Goal: Task Accomplishment & Management: Complete application form

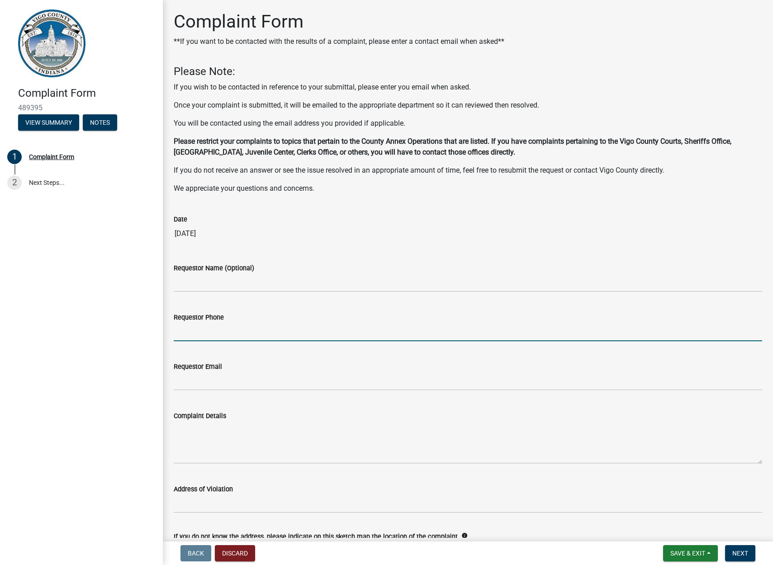
click at [206, 330] on input "Requestor Phone" at bounding box center [468, 332] width 588 height 19
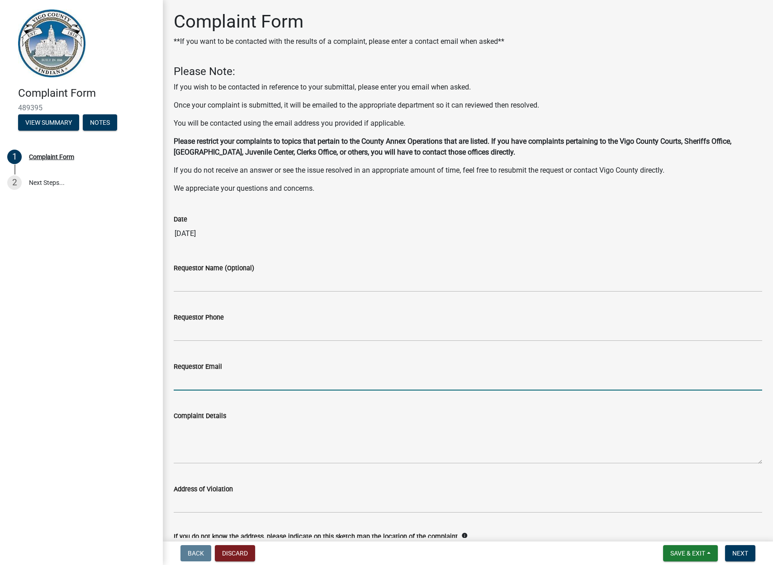
click at [446, 372] on input "Requestor Email" at bounding box center [468, 381] width 588 height 19
click at [110, 383] on div "Complaint Form 489395 View Summary Notes 1 Complaint Form 2 Next Steps..." at bounding box center [81, 282] width 163 height 565
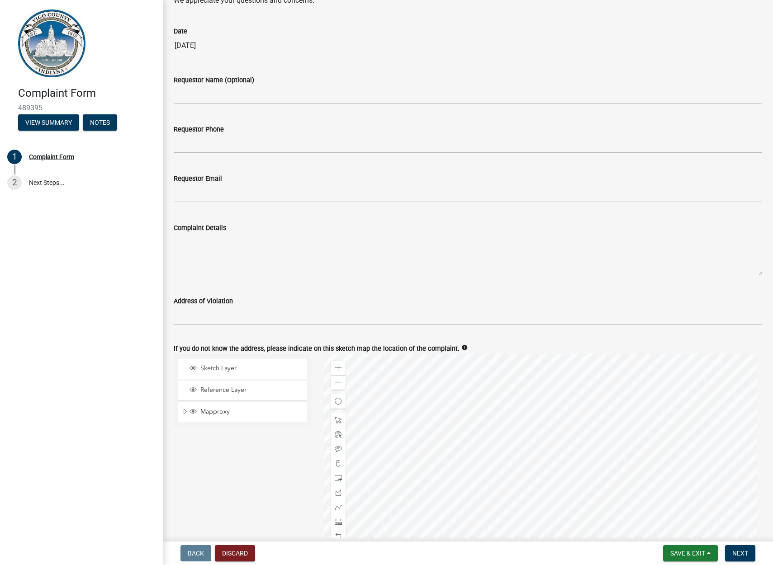
scroll to position [181, 0]
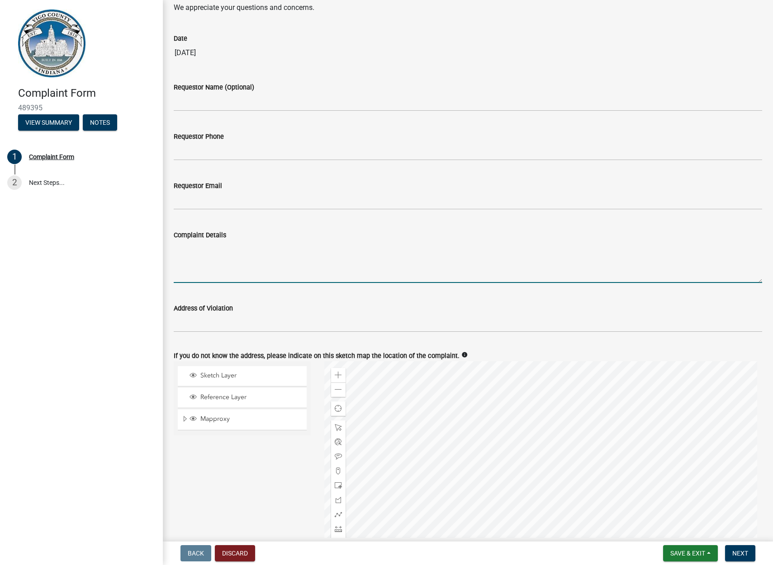
click at [201, 272] on textarea "Complaint Details" at bounding box center [468, 262] width 588 height 43
click at [265, 248] on textarea "homeowner parks in the rida dand uses the road as a workshop restricitng taffic…" at bounding box center [468, 262] width 588 height 43
click at [274, 247] on textarea "homeowner parks in the rode dand uses the road as a workshop restricitng taffic…" at bounding box center [468, 262] width 588 height 43
click at [414, 250] on textarea "homeowner parks in the rode and uses the road as a workshop restricitng taffic …" at bounding box center [468, 262] width 588 height 43
click at [545, 247] on textarea "homeowner parks in the rode and uses the road as a workshop restricitng traffic…" at bounding box center [468, 262] width 588 height 43
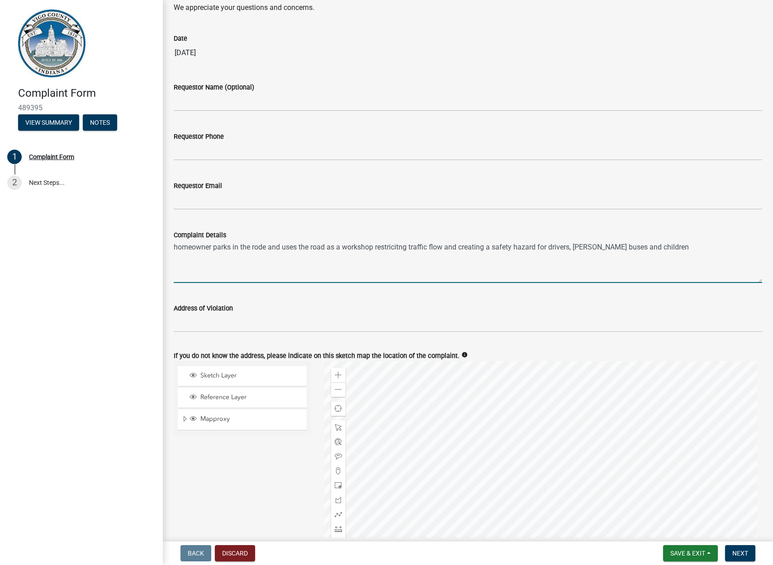
type textarea "homeowner parks in the rode and uses the road as a workshop restricitng traffic…"
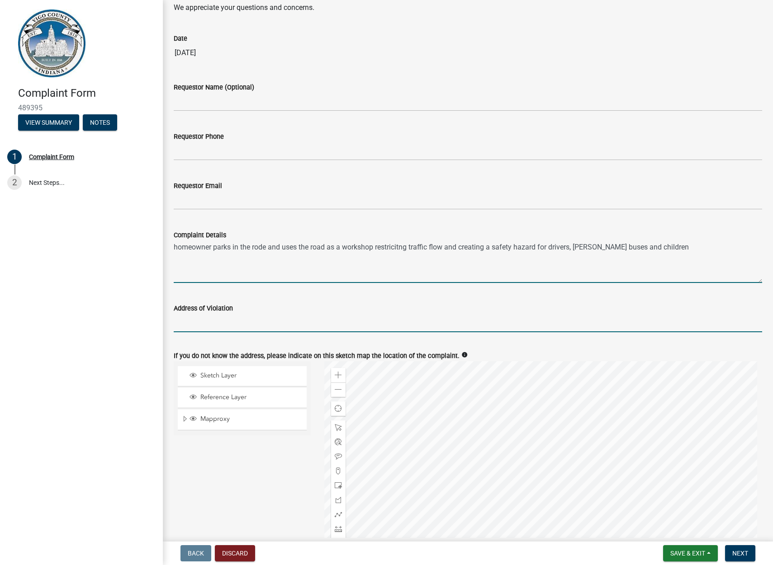
click at [204, 318] on input "Address of Violation" at bounding box center [468, 323] width 588 height 19
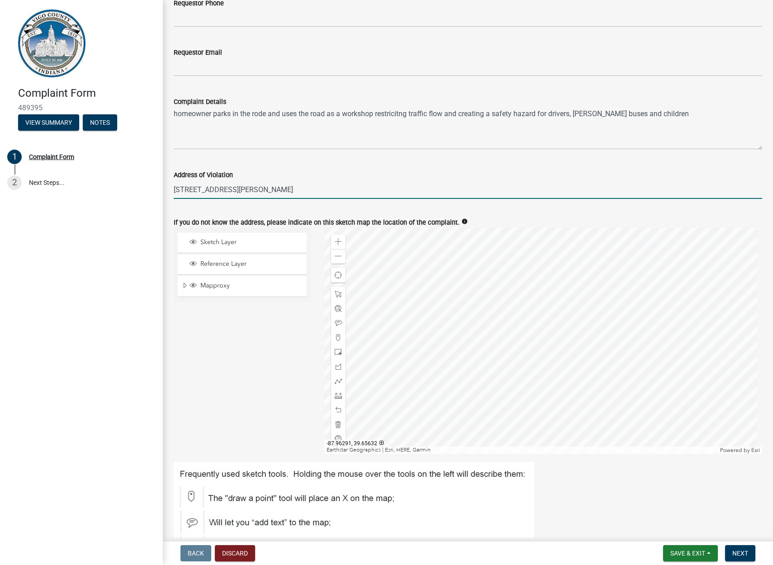
scroll to position [317, 0]
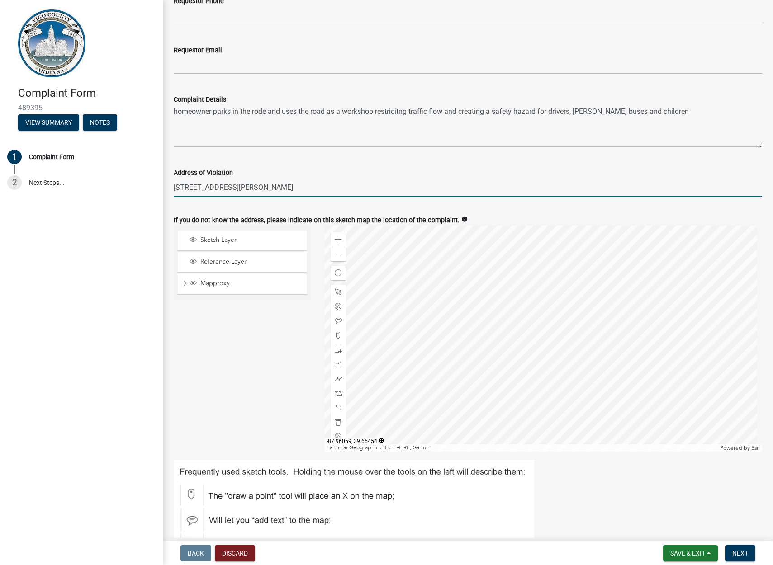
type input "[STREET_ADDRESS][PERSON_NAME]"
click at [254, 328] on div "Sketch Layer Reference Layer Mapproxy Parcel Dimensions 100 Scale 400 Scale Lot…" at bounding box center [242, 339] width 151 height 226
click at [254, 194] on input "[STREET_ADDRESS][PERSON_NAME]" at bounding box center [468, 187] width 588 height 19
click at [266, 354] on div "Sketch Layer Reference Layer Mapproxy Parcel Dimensions 100 Scale 400 Scale Lot…" at bounding box center [242, 339] width 151 height 226
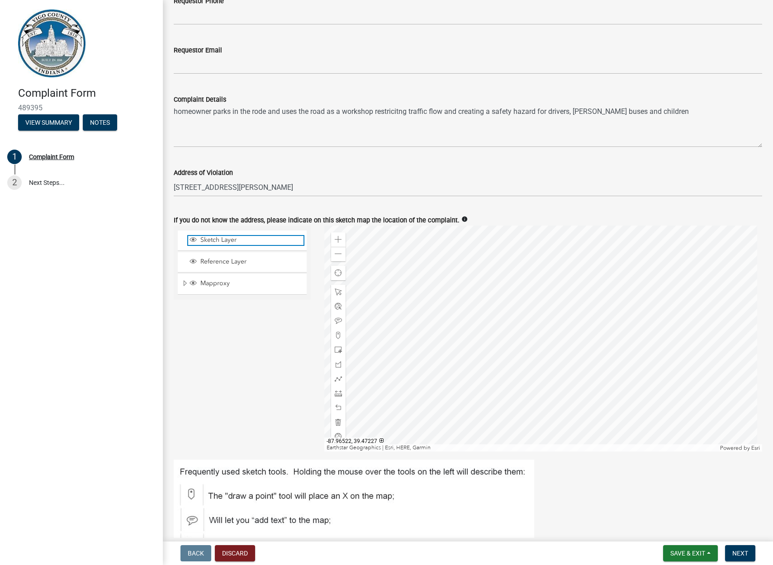
click at [236, 239] on span "Sketch Layer" at bounding box center [250, 240] width 105 height 8
click at [338, 240] on span at bounding box center [338, 239] width 7 height 7
click at [556, 363] on div at bounding box center [543, 339] width 438 height 226
click at [338, 238] on span at bounding box center [338, 239] width 7 height 7
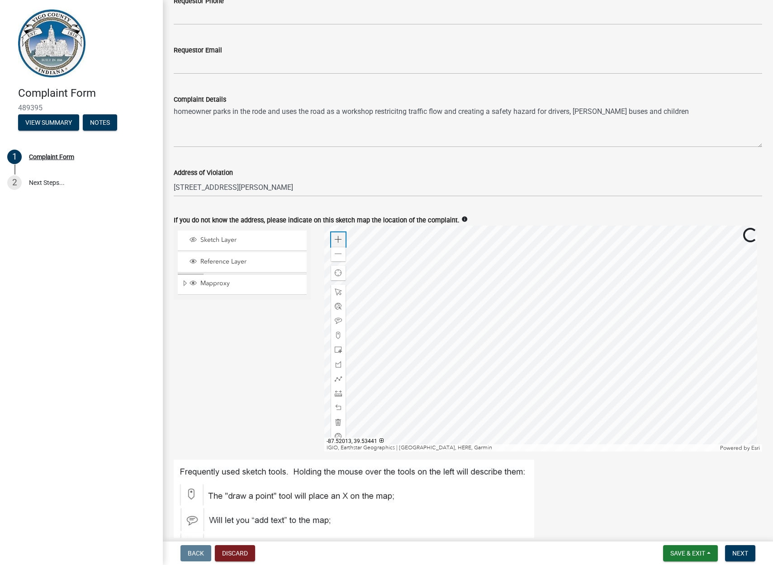
click at [338, 238] on span at bounding box center [338, 239] width 7 height 7
click at [584, 307] on div at bounding box center [543, 339] width 438 height 226
click at [597, 399] on div at bounding box center [543, 339] width 438 height 226
click at [576, 383] on div at bounding box center [543, 339] width 438 height 226
click at [558, 334] on div at bounding box center [543, 339] width 438 height 226
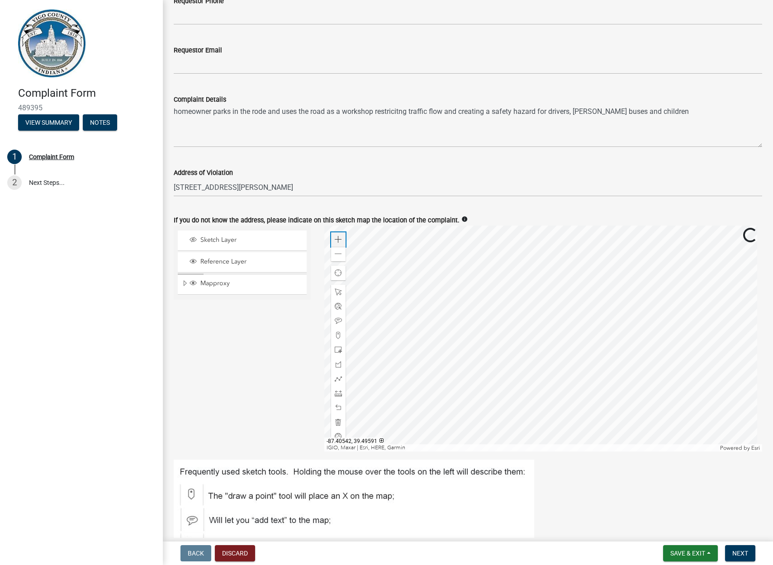
click at [338, 238] on span at bounding box center [338, 239] width 7 height 7
click at [559, 343] on div at bounding box center [543, 339] width 438 height 226
click at [665, 395] on div at bounding box center [543, 339] width 438 height 226
click at [656, 392] on div at bounding box center [543, 339] width 438 height 226
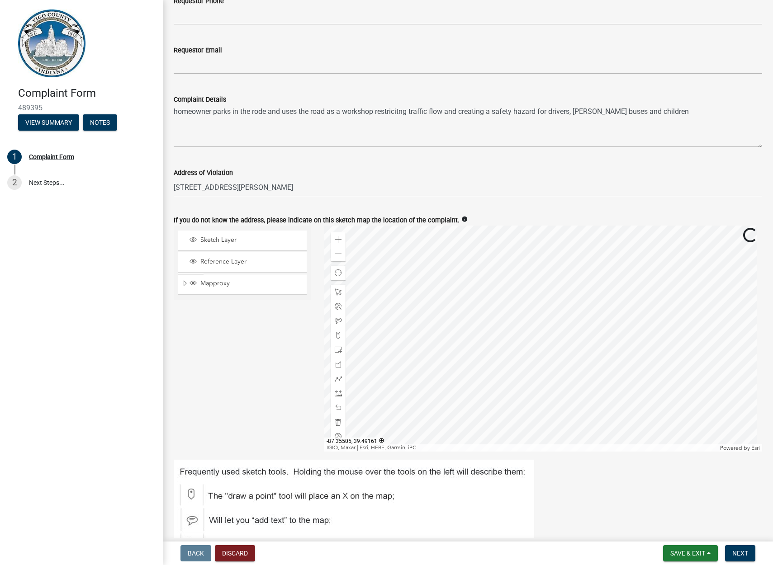
click at [661, 377] on div at bounding box center [543, 339] width 438 height 226
click at [611, 364] on div at bounding box center [543, 339] width 438 height 226
click at [616, 376] on div at bounding box center [543, 339] width 438 height 226
click at [630, 378] on div at bounding box center [543, 339] width 438 height 226
click at [637, 366] on div at bounding box center [543, 339] width 438 height 226
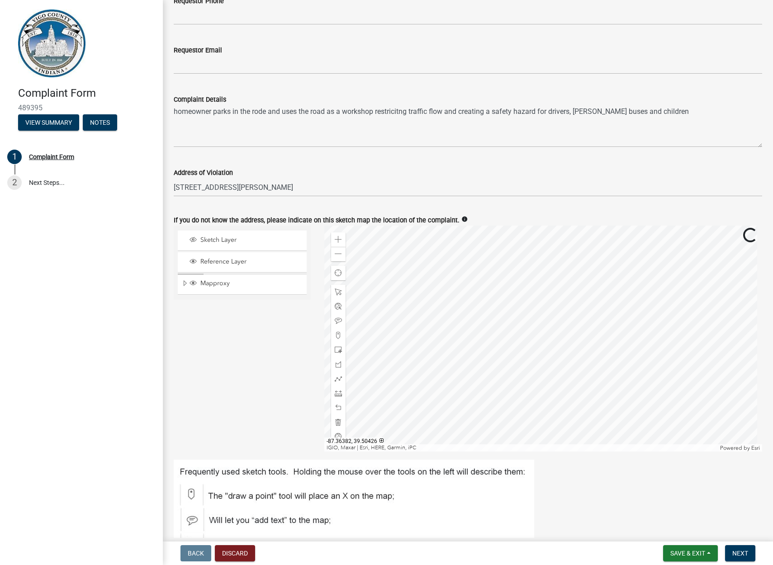
click at [666, 382] on div at bounding box center [543, 339] width 438 height 226
click at [645, 354] on div at bounding box center [543, 339] width 438 height 226
click at [683, 299] on div at bounding box center [543, 339] width 438 height 226
click at [632, 401] on div at bounding box center [543, 339] width 438 height 226
click at [656, 383] on div at bounding box center [543, 339] width 438 height 226
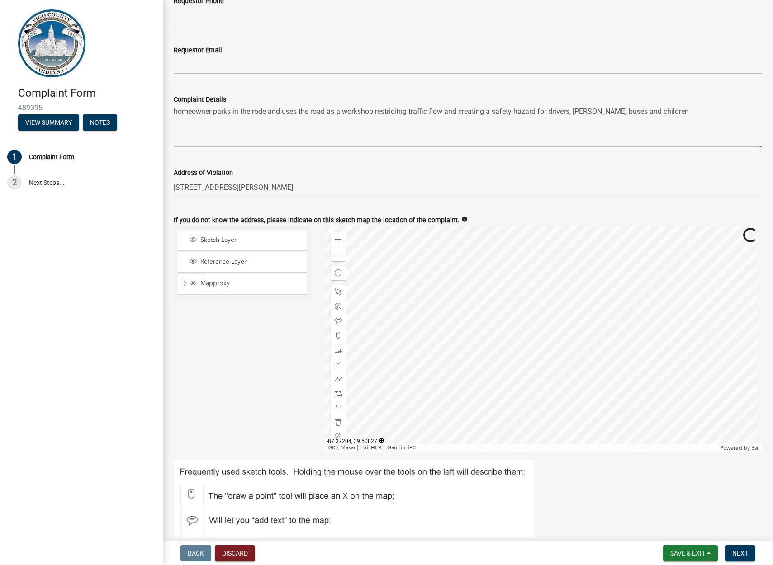
click at [652, 372] on div at bounding box center [543, 339] width 438 height 226
click at [667, 373] on div at bounding box center [543, 339] width 438 height 226
click at [656, 399] on div at bounding box center [543, 339] width 438 height 226
click at [669, 382] on div at bounding box center [543, 339] width 438 height 226
click at [339, 236] on span at bounding box center [338, 239] width 7 height 7
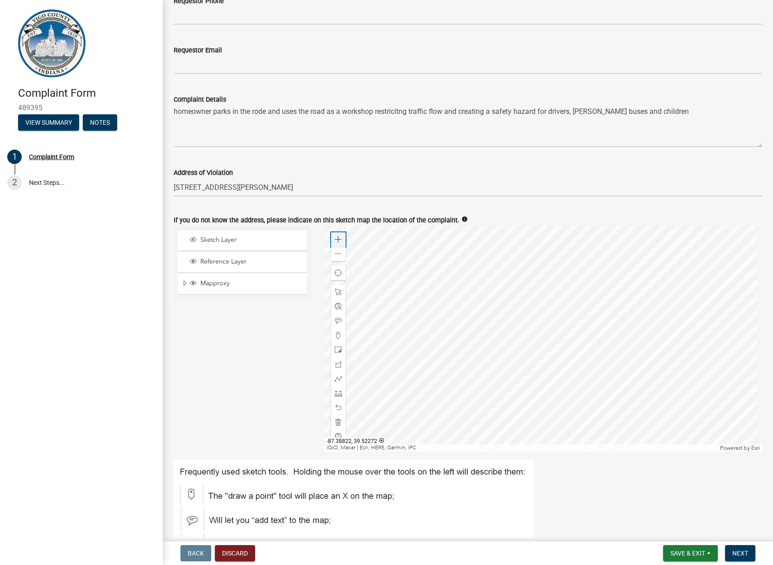
click at [339, 236] on span at bounding box center [338, 239] width 7 height 7
click at [660, 332] on div at bounding box center [543, 339] width 438 height 226
click at [704, 311] on div at bounding box center [543, 339] width 438 height 226
click at [340, 238] on span at bounding box center [338, 239] width 7 height 7
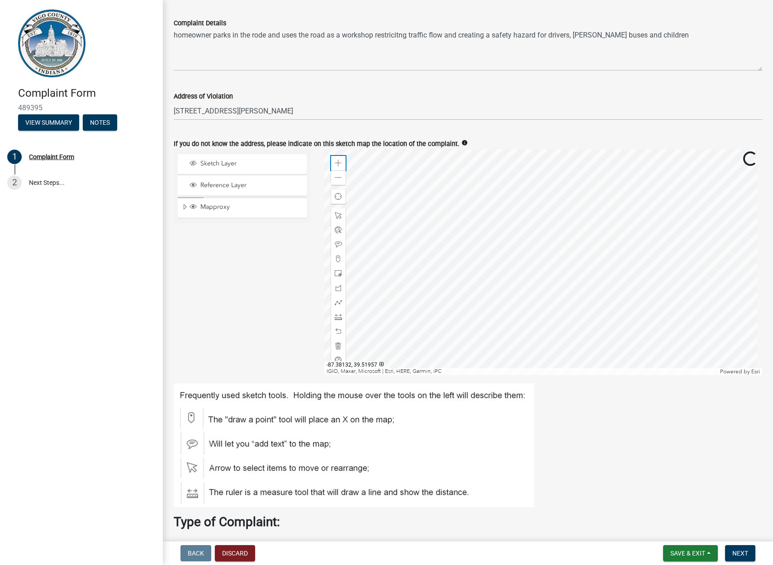
scroll to position [407, 0]
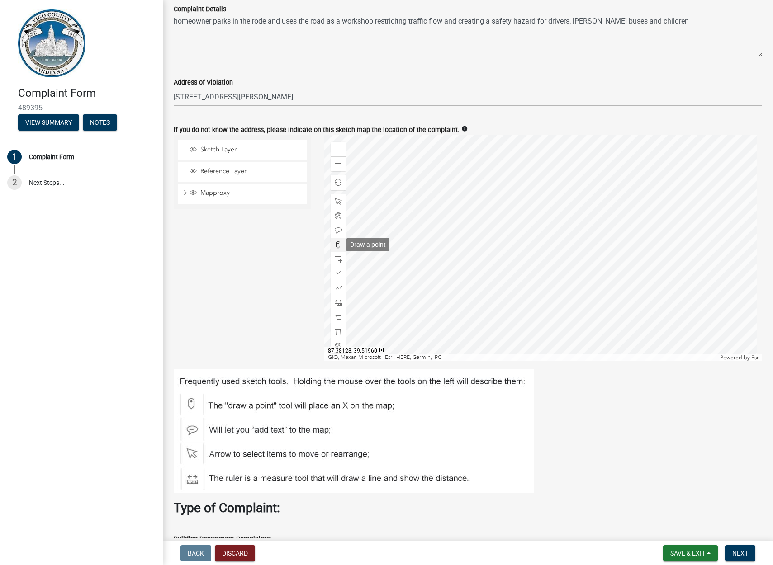
click at [335, 243] on span at bounding box center [338, 244] width 7 height 7
click at [524, 179] on div at bounding box center [543, 248] width 438 height 226
click at [498, 180] on div at bounding box center [543, 248] width 438 height 226
click at [505, 181] on div at bounding box center [543, 248] width 438 height 226
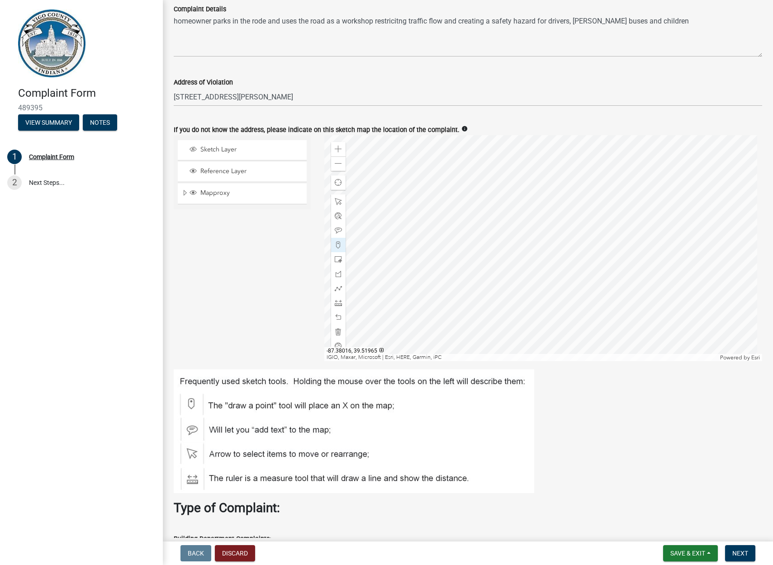
click at [508, 180] on div at bounding box center [543, 248] width 438 height 226
click at [491, 176] on div at bounding box center [543, 248] width 438 height 226
click at [501, 177] on div at bounding box center [543, 248] width 438 height 226
click at [491, 184] on div at bounding box center [543, 248] width 438 height 226
click at [459, 184] on div at bounding box center [543, 248] width 438 height 226
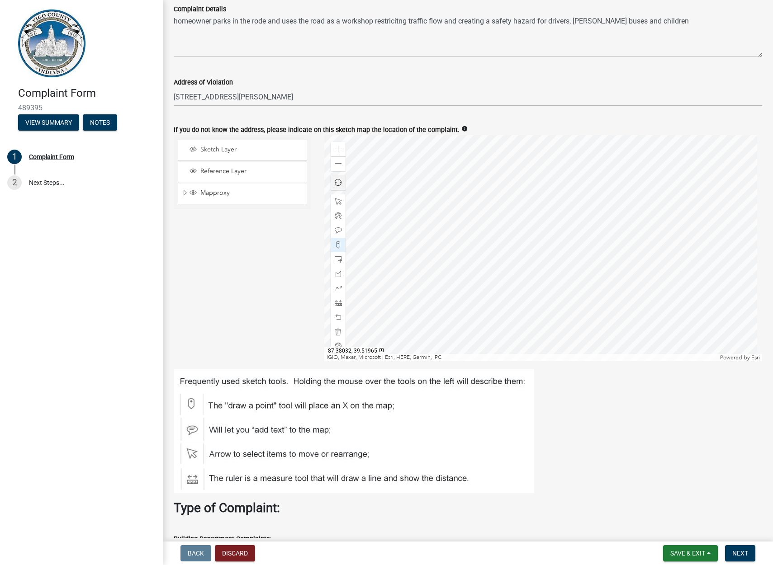
click at [460, 182] on div at bounding box center [543, 248] width 438 height 226
click at [337, 199] on span at bounding box center [338, 201] width 7 height 7
click at [337, 242] on span at bounding box center [338, 244] width 7 height 7
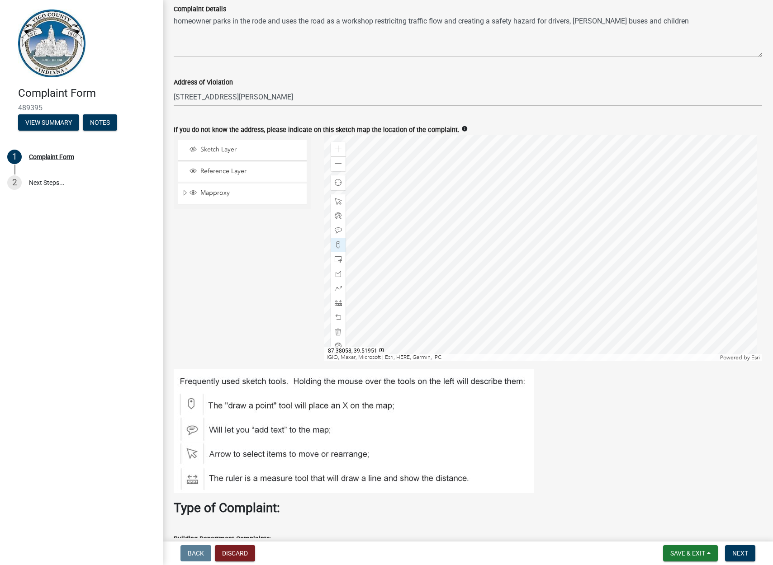
click at [420, 221] on div at bounding box center [543, 248] width 438 height 226
click at [483, 192] on div at bounding box center [543, 248] width 438 height 226
click at [514, 224] on div at bounding box center [543, 248] width 438 height 226
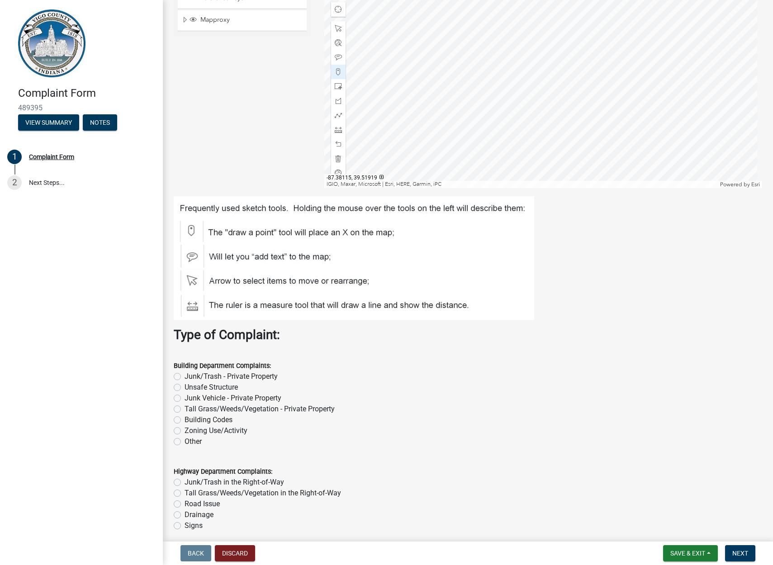
scroll to position [588, 0]
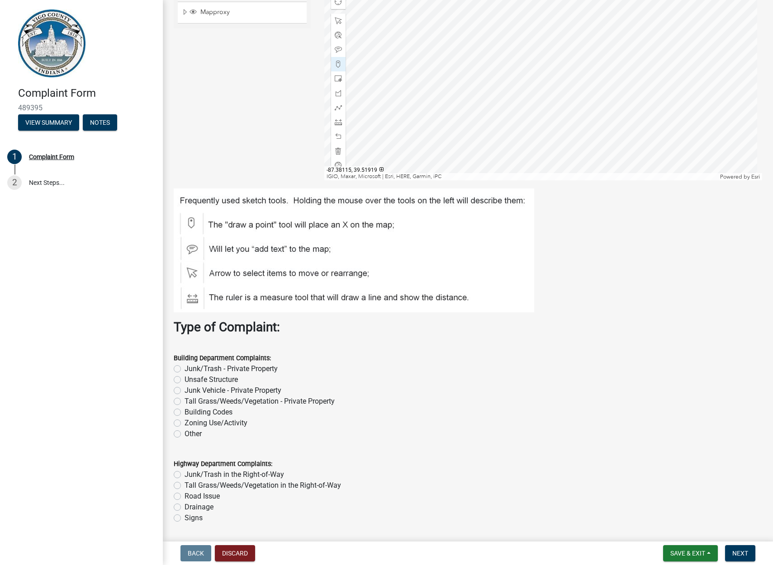
click at [184, 390] on label "Junk Vehicle - Private Property" at bounding box center [232, 390] width 97 height 11
click at [184, 390] on input "Junk Vehicle - Private Property" at bounding box center [187, 388] width 6 height 6
radio input "true"
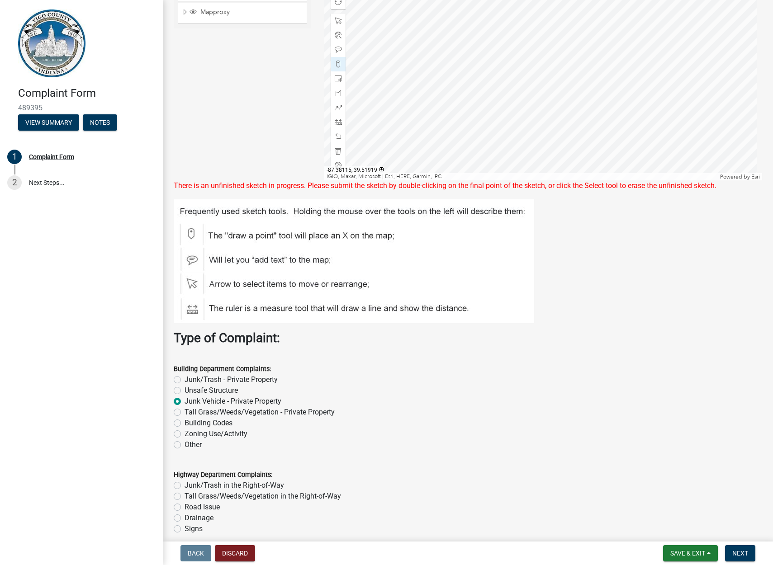
click at [184, 377] on label "Junk/Trash - Private Property" at bounding box center [230, 379] width 93 height 11
click at [184, 377] on input "Junk/Trash - Private Property" at bounding box center [187, 377] width 6 height 6
radio input "true"
drag, startPoint x: 599, startPoint y: 216, endPoint x: 588, endPoint y: 302, distance: 87.5
click at [588, 302] on figure at bounding box center [468, 261] width 588 height 124
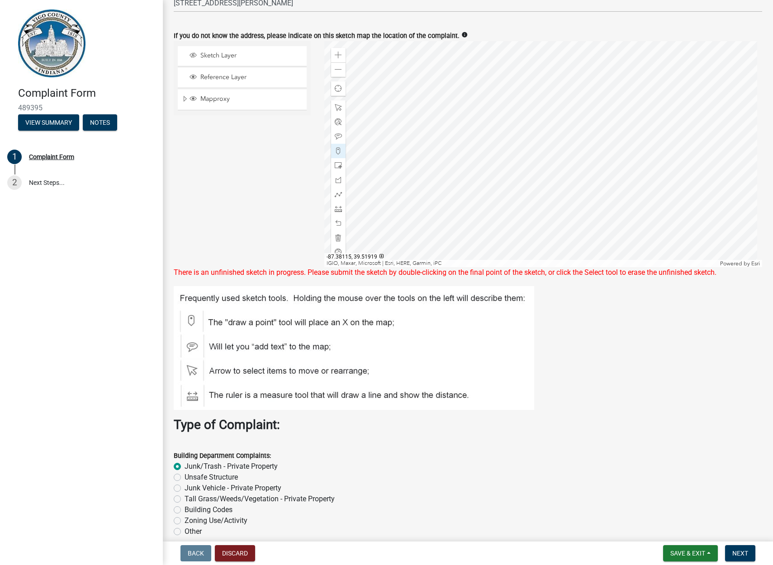
scroll to position [497, 0]
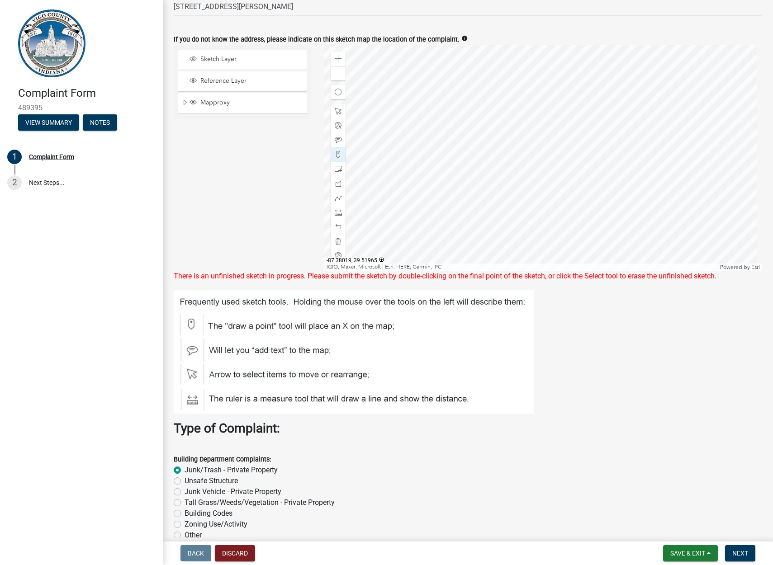
click at [492, 128] on div at bounding box center [543, 158] width 438 height 226
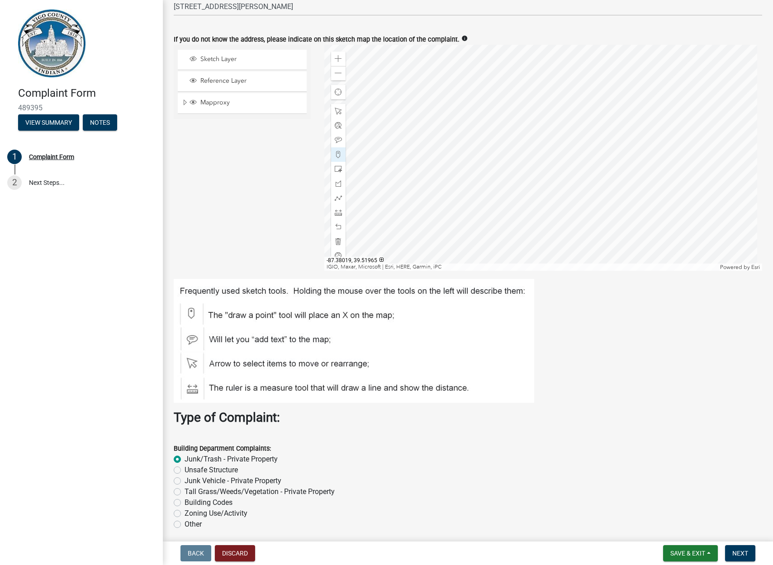
click at [492, 128] on div at bounding box center [543, 158] width 438 height 226
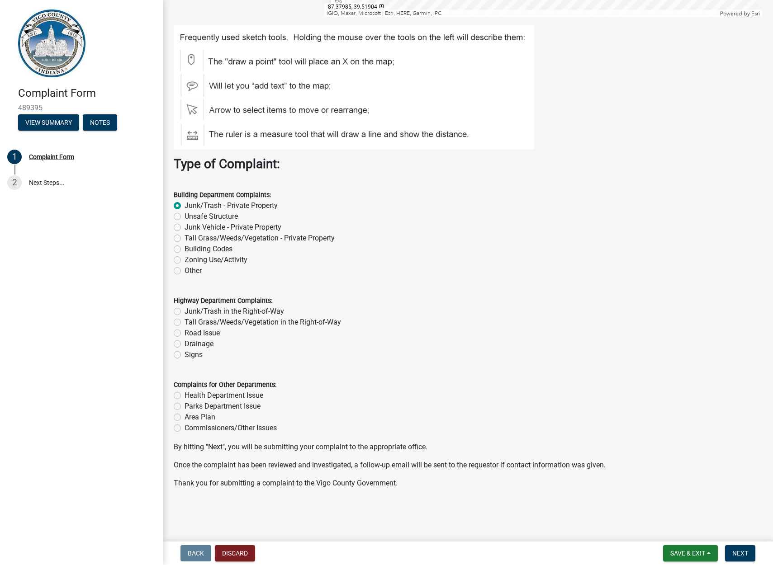
scroll to position [751, 0]
click at [184, 392] on label "Health Department Issue" at bounding box center [223, 395] width 79 height 11
click at [184, 392] on input "Health Department Issue" at bounding box center [187, 393] width 6 height 6
radio input "true"
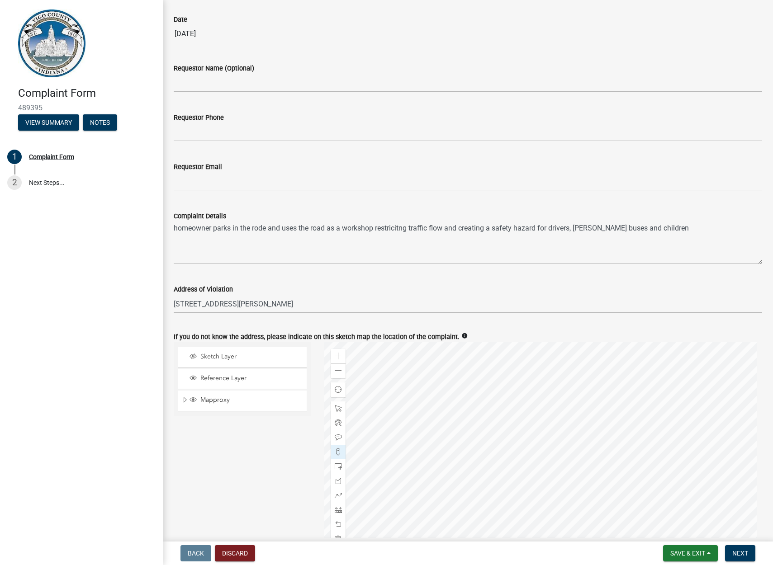
scroll to position [226, 0]
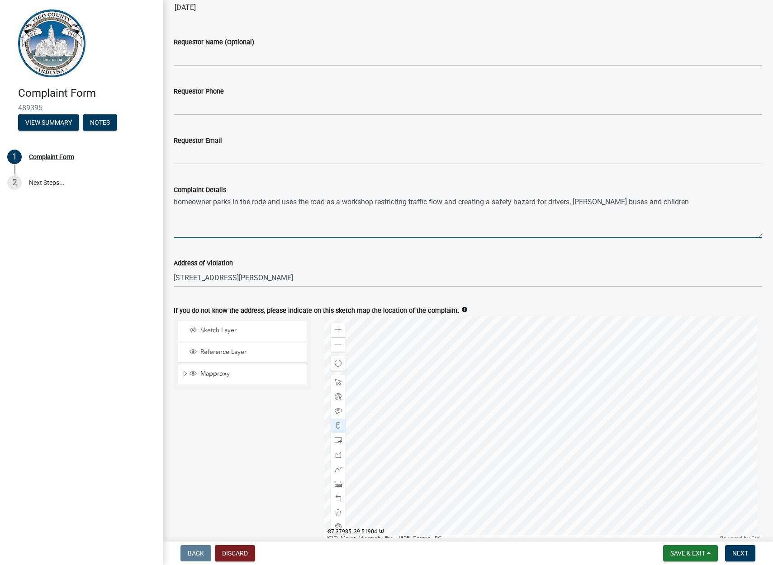
click at [667, 201] on textarea "homeowner parks in the rode and uses the road as a workshop restricitng traffic…" at bounding box center [468, 216] width 588 height 43
click at [589, 202] on textarea "homeowner parks in the rode and uses the road as a workshop restricitng traffic…" at bounding box center [468, 216] width 588 height 43
click at [594, 199] on textarea "homeowner parks in the rode and uses the road as a workshop restricitng traffic…" at bounding box center [468, 216] width 588 height 43
click at [208, 210] on textarea "homeowner parks in the rode and uses the road as a workshop restricitng traffic…" at bounding box center [468, 216] width 588 height 43
click at [300, 209] on textarea "homeowner parks in the rode and uses the road as a workshop restricitng traffic…" at bounding box center [468, 216] width 588 height 43
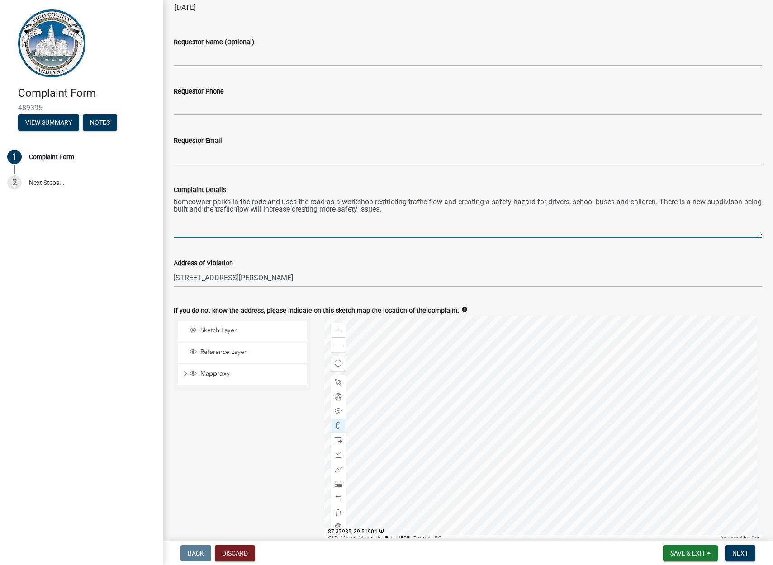
click at [408, 211] on textarea "homeowner parks in the rode and uses the road as a workshop restricitng traffic…" at bounding box center [468, 216] width 588 height 43
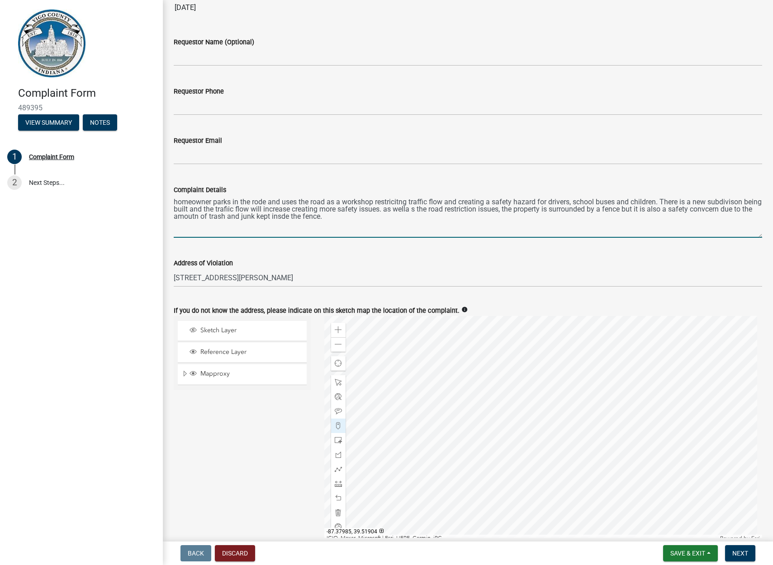
click at [435, 210] on textarea "homeowner parks in the rode and uses the road as a workshop restricitng traffic…" at bounding box center [468, 216] width 588 height 43
click at [408, 206] on textarea "homeowner parks in the rode and uses the road as a workshop restricitng traffic…" at bounding box center [468, 216] width 588 height 43
click at [730, 209] on textarea "homeowner parks in the rode and uses the road as a workshop restricitng traffic…" at bounding box center [468, 216] width 588 height 43
click at [219, 219] on textarea "homeowner parks in the rode and uses the road as a workshop restricitng traffic…" at bounding box center [468, 216] width 588 height 43
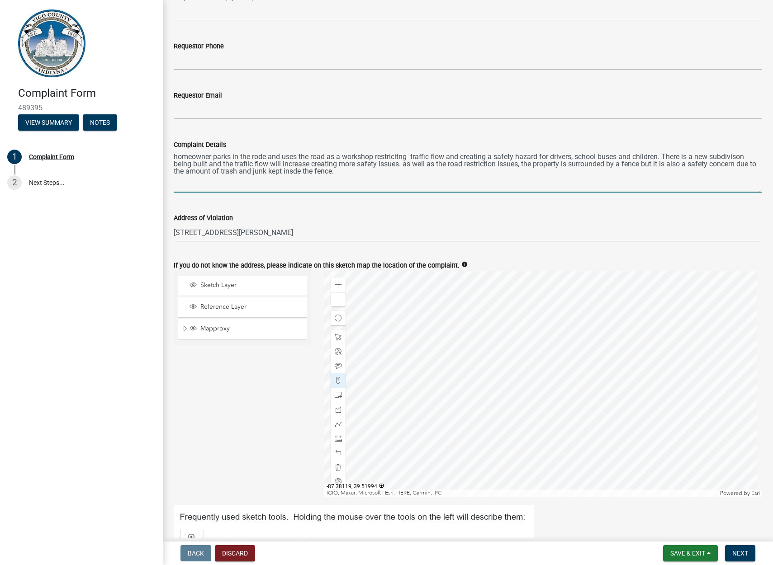
type textarea "homeowner parks in the rode and uses the road as a workshop restricitng traffic…"
click at [261, 231] on input "[STREET_ADDRESS][PERSON_NAME]" at bounding box center [468, 232] width 588 height 19
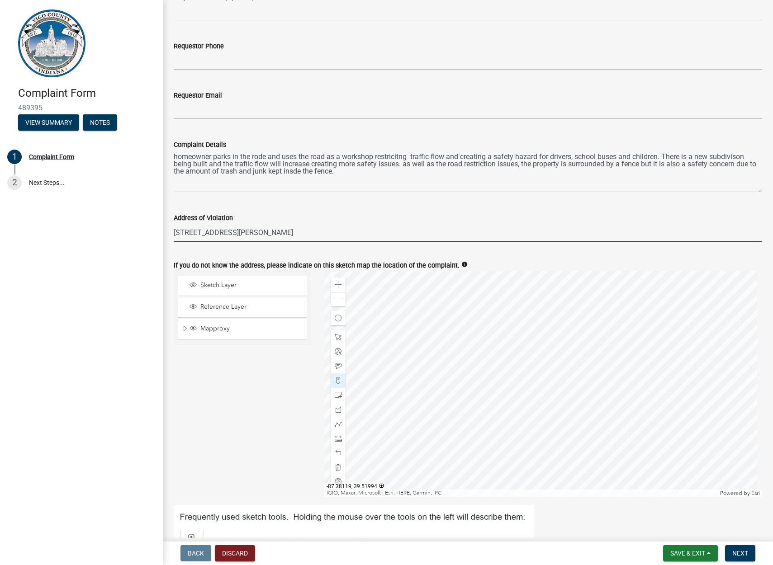
type input "[STREET_ADDRESS][PERSON_NAME]"
click at [231, 283] on span "Sketch Layer" at bounding box center [250, 285] width 105 height 8
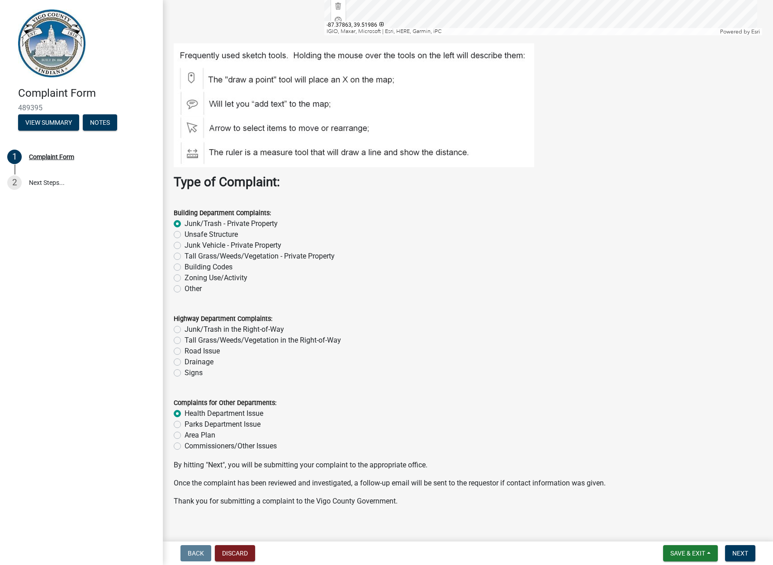
scroll to position [751, 0]
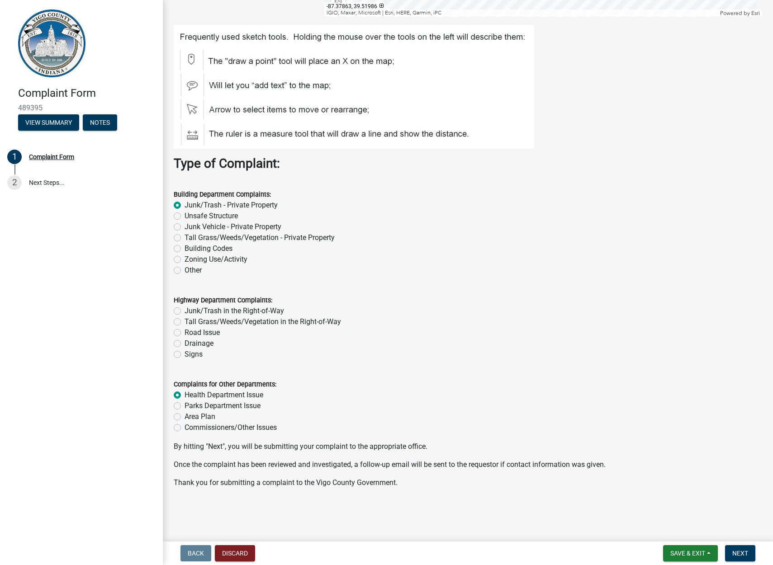
click at [184, 224] on label "Junk Vehicle - Private Property" at bounding box center [232, 227] width 97 height 11
click at [184, 224] on input "Junk Vehicle - Private Property" at bounding box center [187, 225] width 6 height 6
radio input "true"
click at [184, 310] on label "Junk/Trash in the Right-of-Way" at bounding box center [233, 311] width 99 height 11
click at [184, 310] on input "Junk/Trash in the Right-of-Way" at bounding box center [187, 309] width 6 height 6
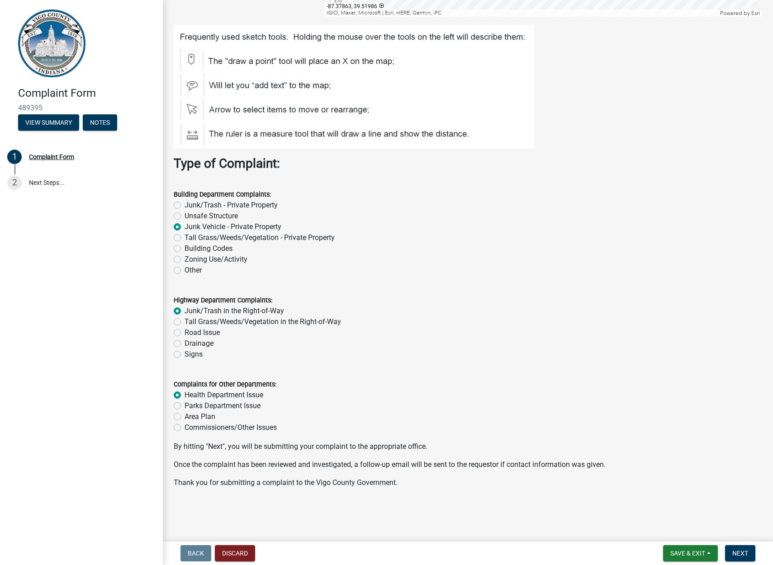
radio input "true"
click at [745, 551] on span "Next" at bounding box center [740, 553] width 16 height 7
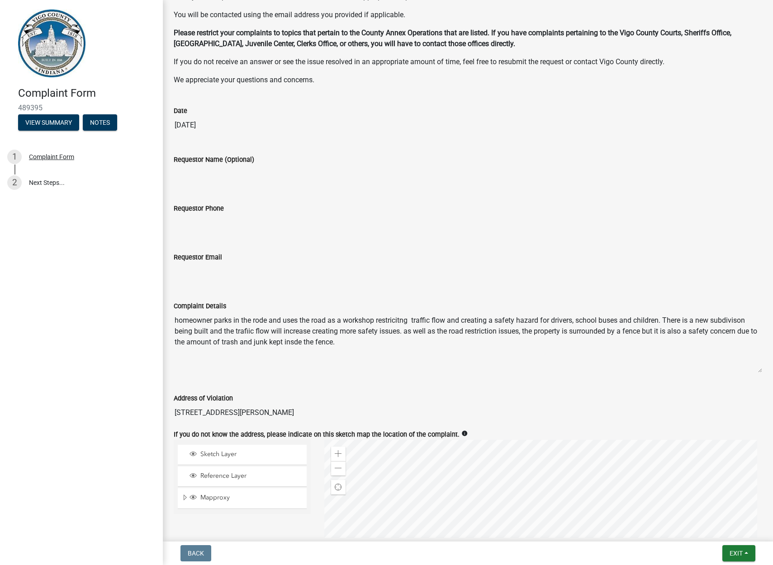
scroll to position [0, 0]
